Goal: Task Accomplishment & Management: Use online tool/utility

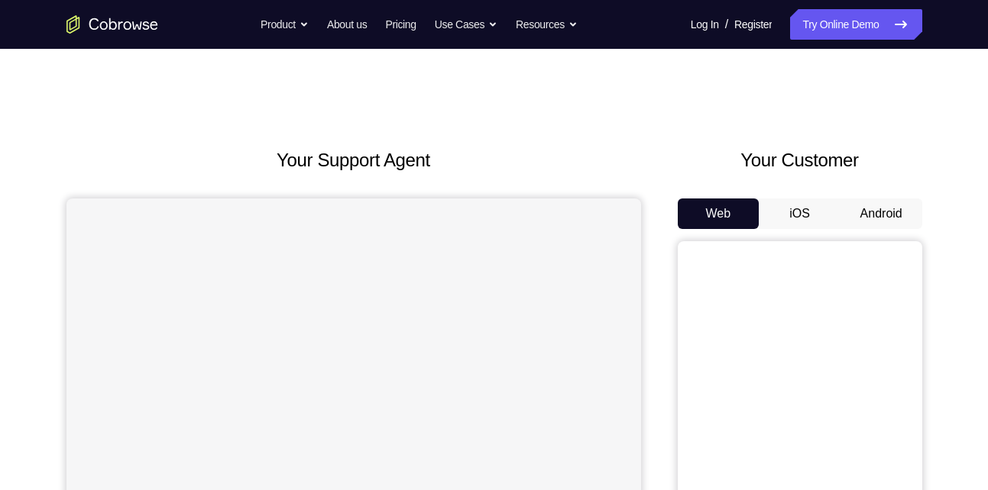
click at [893, 215] on button "Android" at bounding box center [881, 214] width 82 height 31
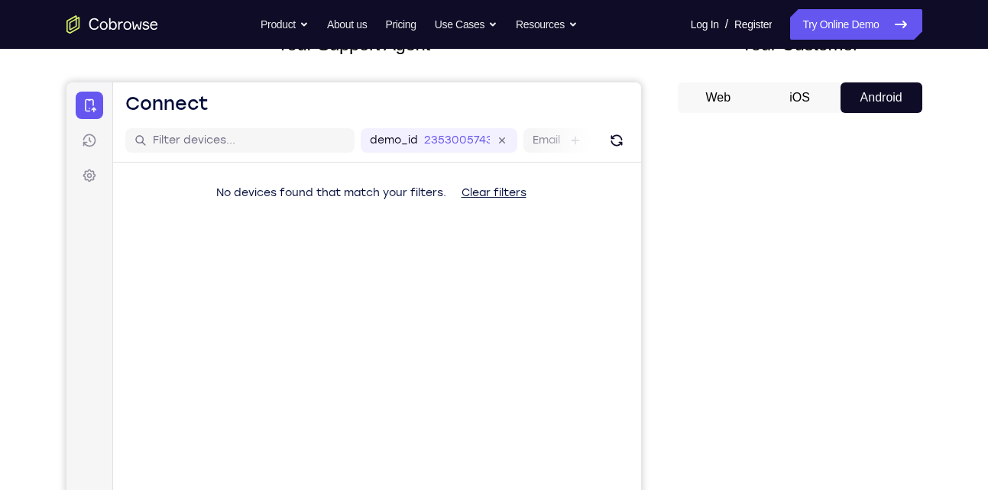
scroll to position [115, 0]
click at [801, 99] on button "iOS" at bounding box center [799, 98] width 82 height 31
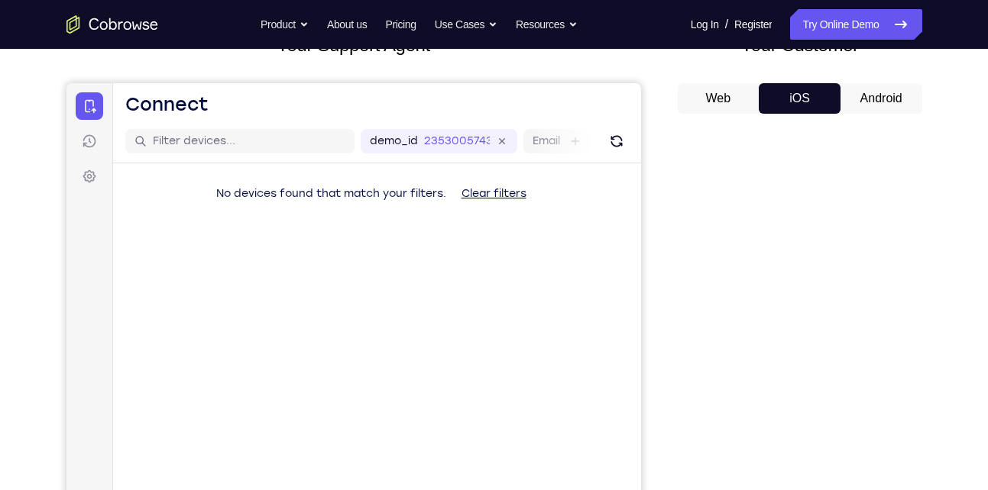
click at [874, 94] on button "Android" at bounding box center [881, 98] width 82 height 31
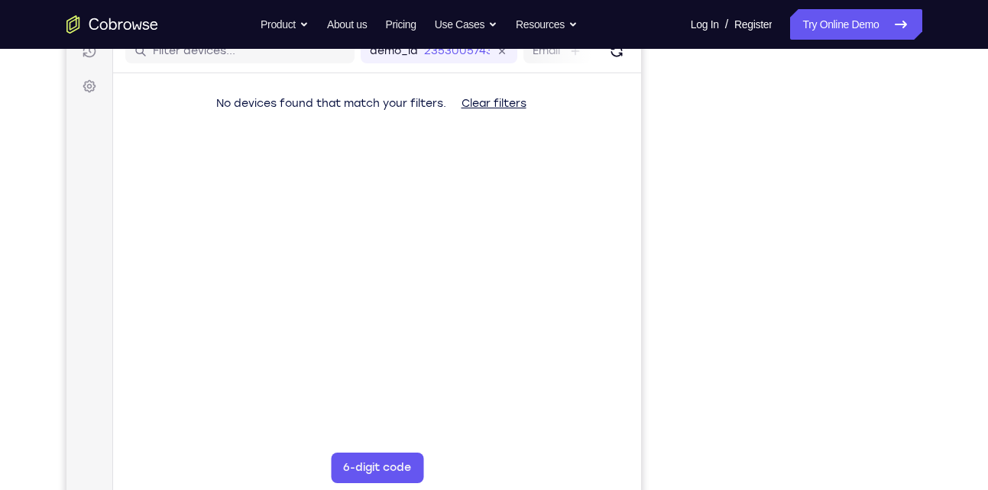
scroll to position [206, 0]
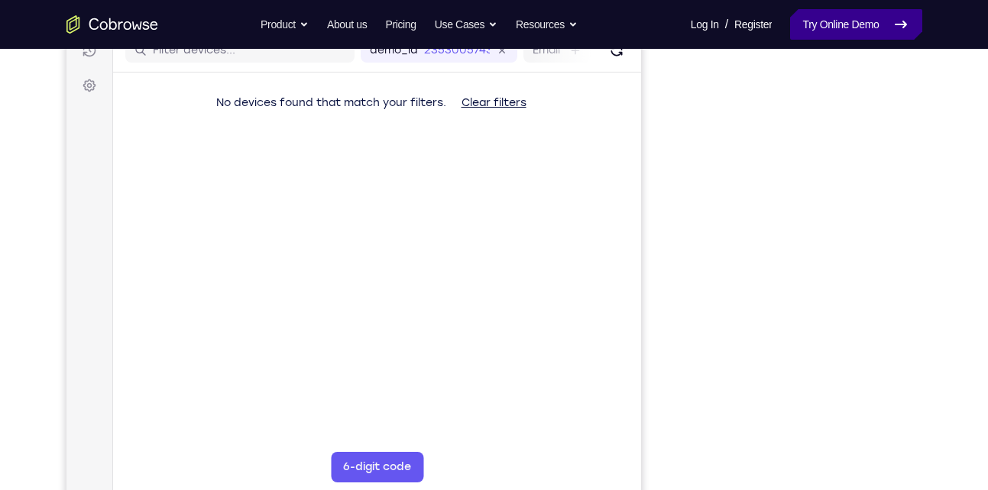
click at [829, 20] on link "Try Online Demo" at bounding box center [855, 24] width 131 height 31
